Goal: Task Accomplishment & Management: Manage account settings

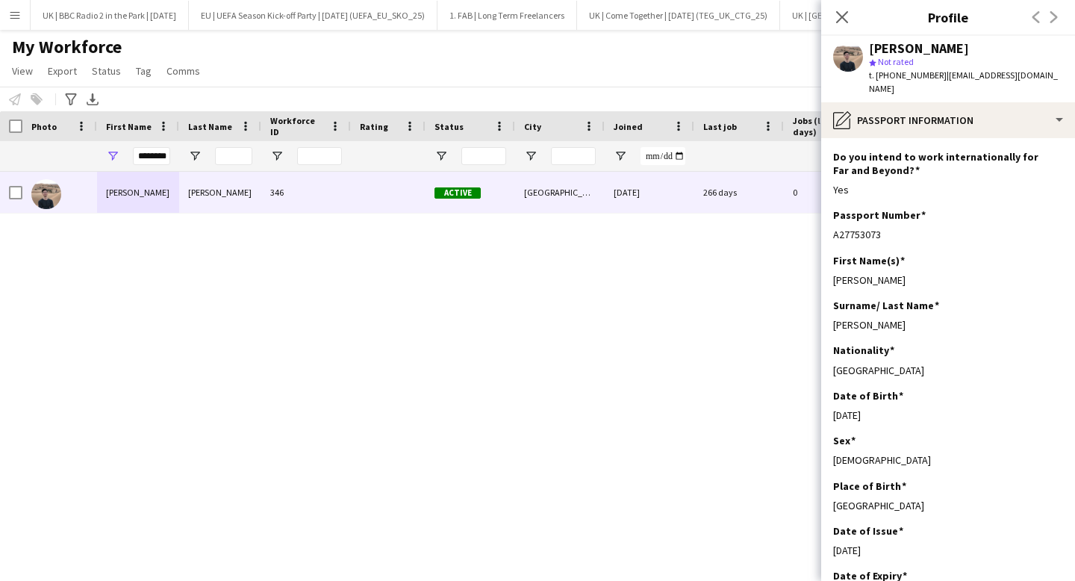
scroll to position [217, 0]
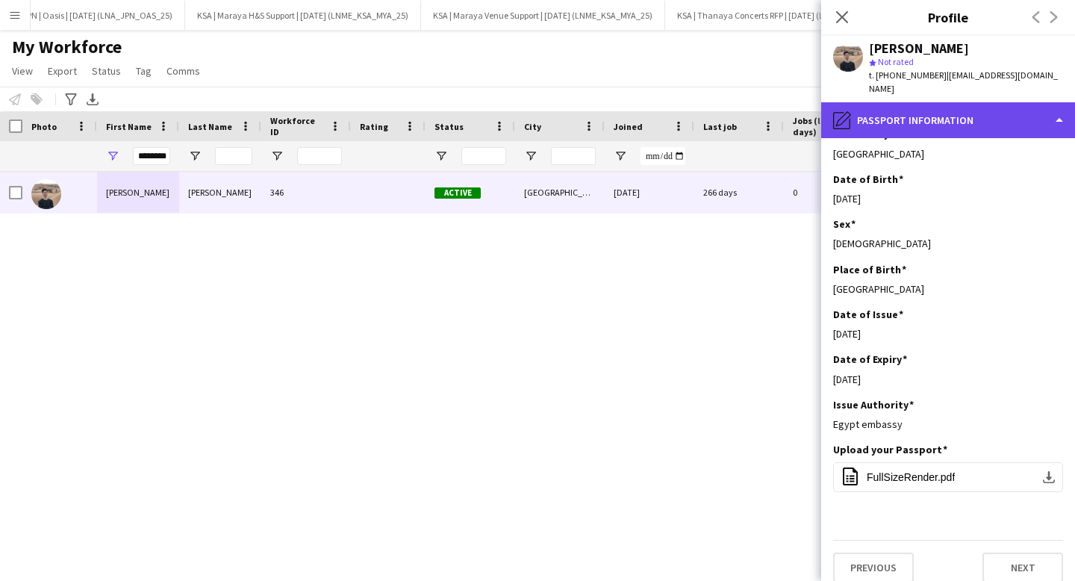
click at [906, 102] on div "pencil4 Passport Information" at bounding box center [948, 120] width 254 height 36
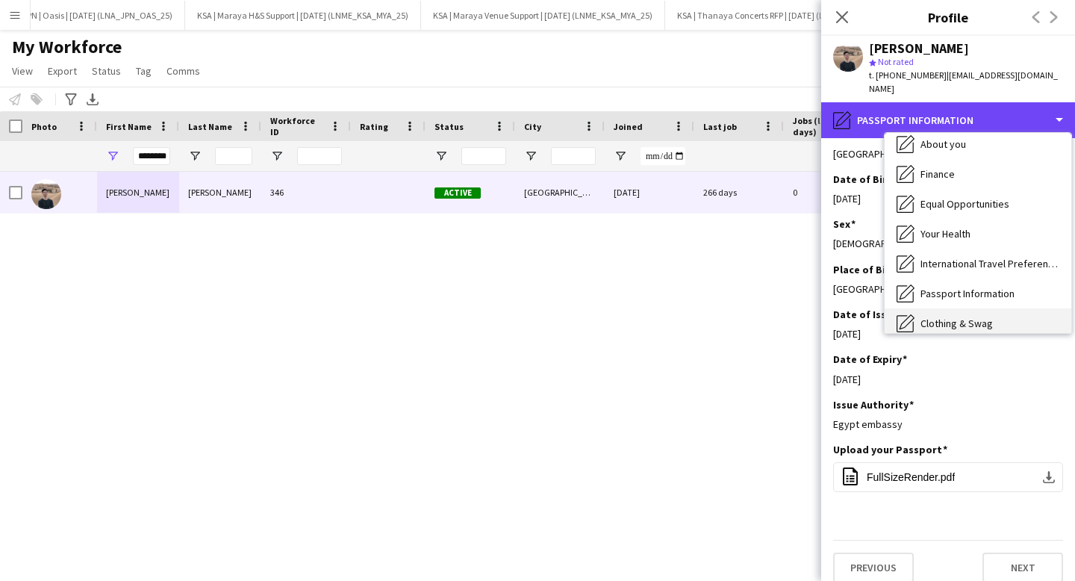
scroll to position [99, 0]
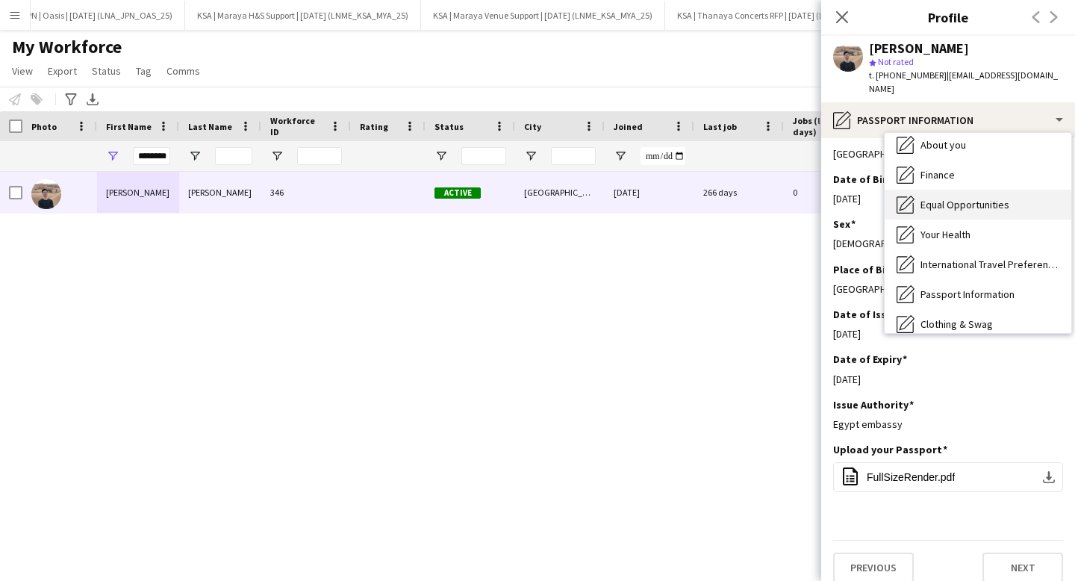
click at [947, 198] on span "Equal Opportunities" at bounding box center [965, 204] width 89 height 13
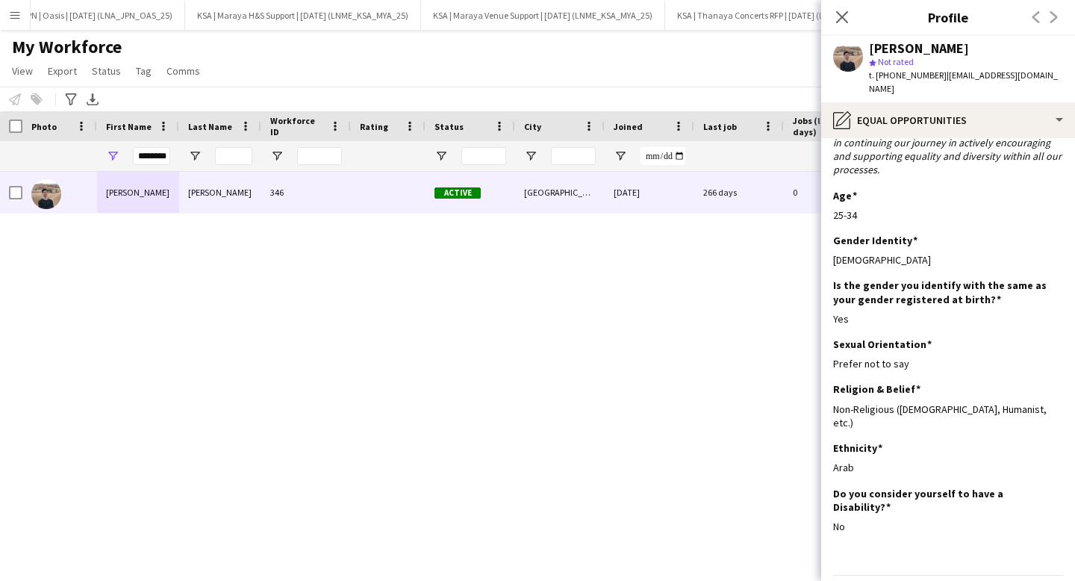
scroll to position [184, 0]
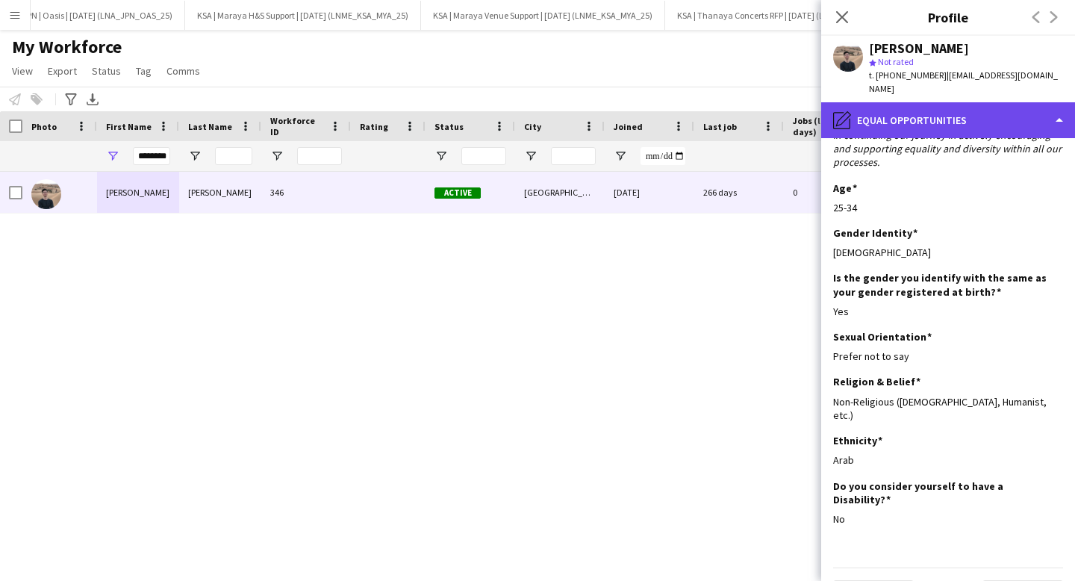
click at [911, 111] on div "pencil4 Equal Opportunities" at bounding box center [948, 120] width 254 height 36
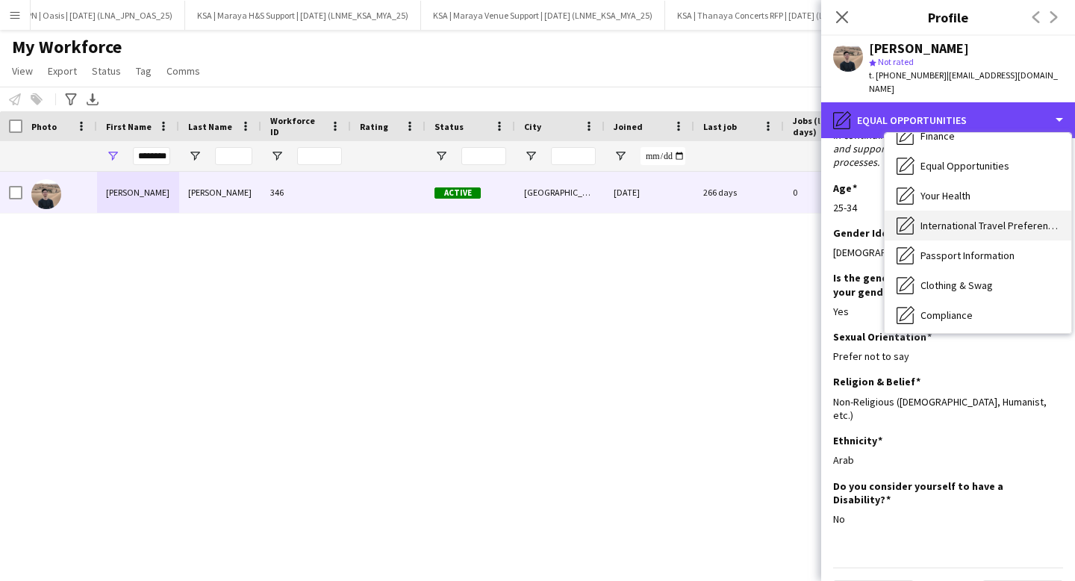
scroll to position [137, 0]
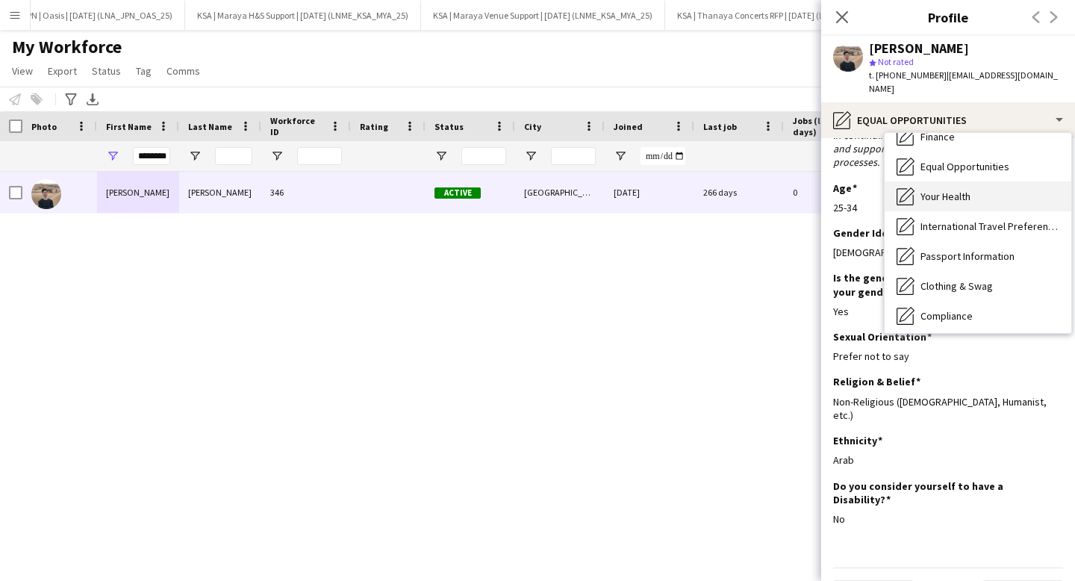
click at [933, 193] on div "Your Health Your Health" at bounding box center [978, 196] width 187 height 30
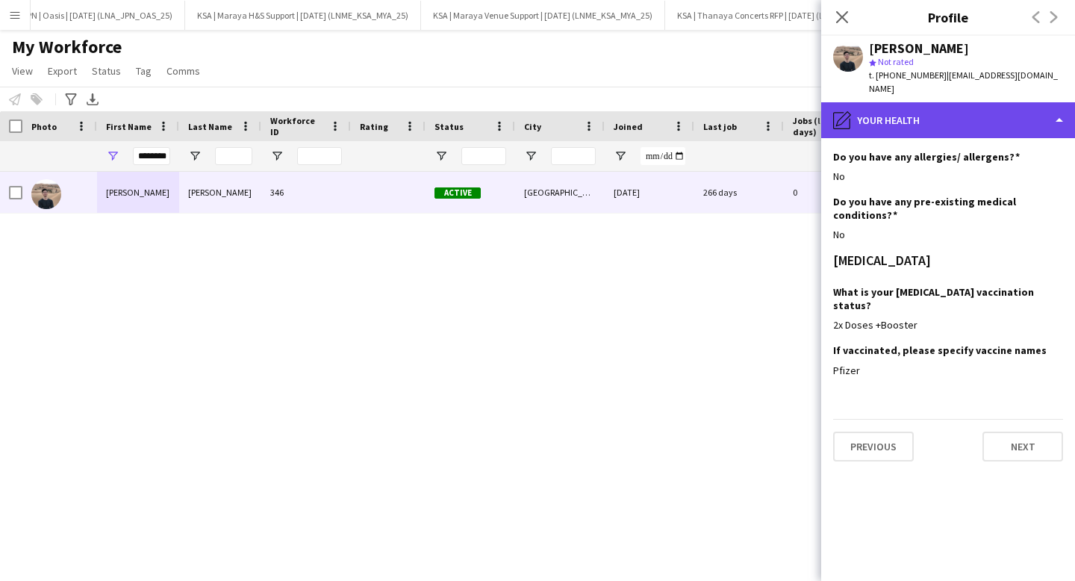
click at [933, 113] on div "pencil4 Your Health" at bounding box center [948, 120] width 254 height 36
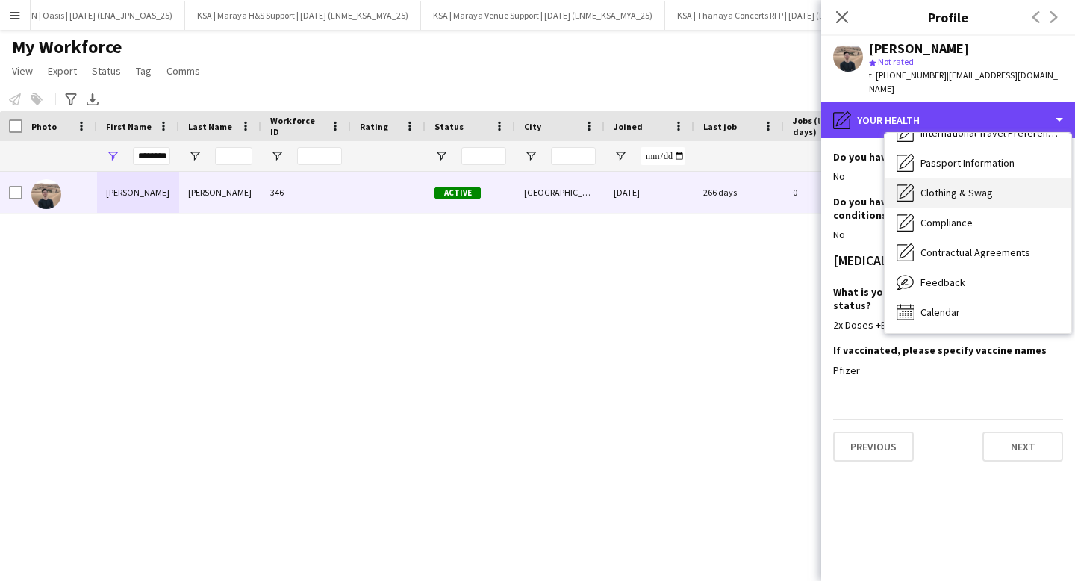
scroll to position [228, 0]
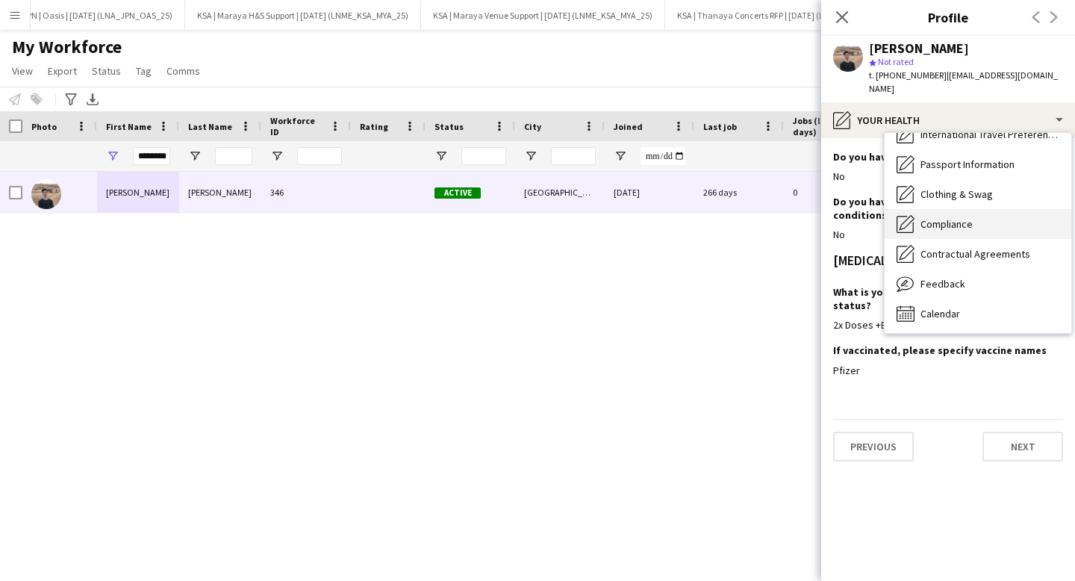
click at [947, 217] on span "Compliance" at bounding box center [947, 223] width 52 height 13
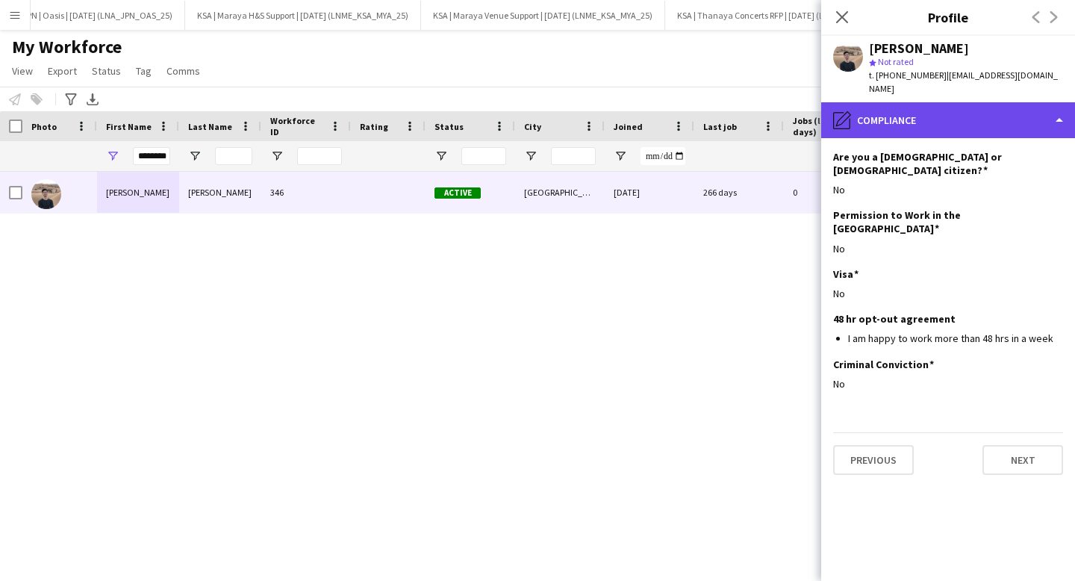
click at [905, 111] on div "pencil4 Compliance" at bounding box center [948, 120] width 254 height 36
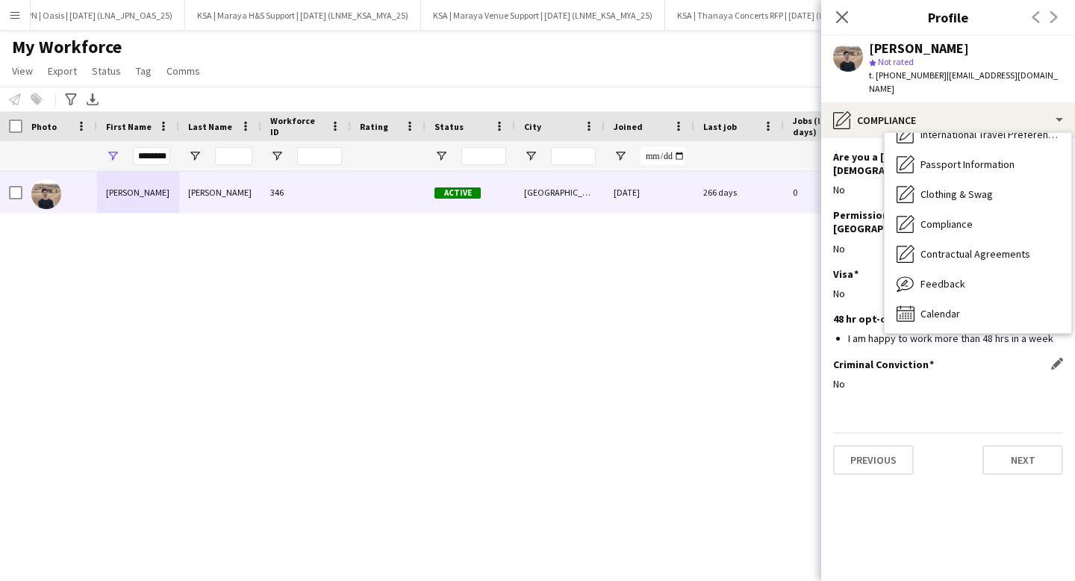
click at [859, 358] on h3 "Criminal Conviction" at bounding box center [883, 364] width 101 height 13
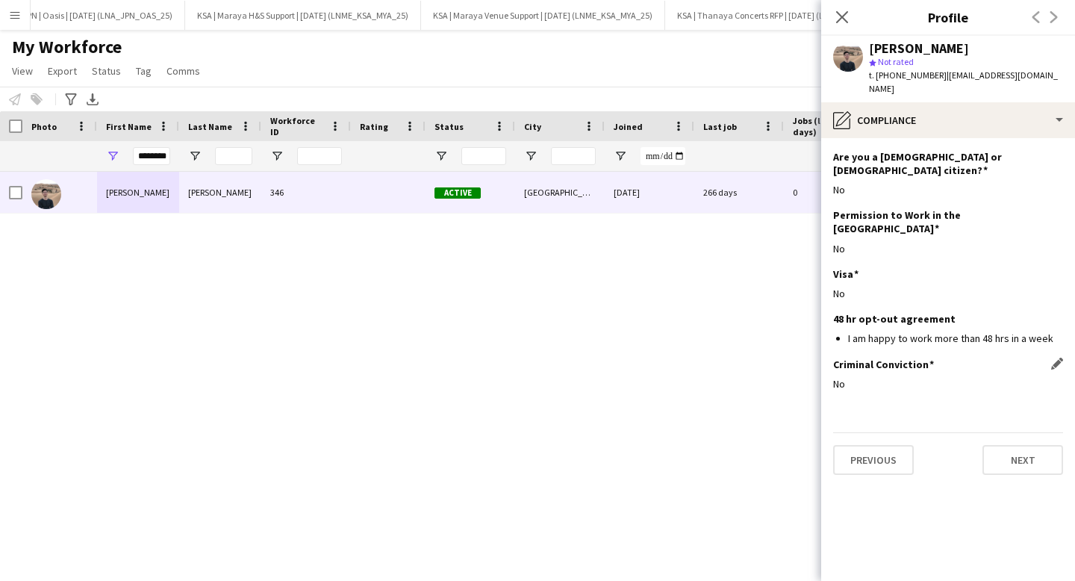
click at [1062, 358] on div "Criminal Conviction Edit this field No" at bounding box center [948, 380] width 230 height 45
click at [1060, 358] on app-icon "Edit this field" at bounding box center [1057, 364] width 12 height 12
click at [1042, 449] on button "Cancel" at bounding box center [1039, 461] width 47 height 24
